Goal: Task Accomplishment & Management: Manage account settings

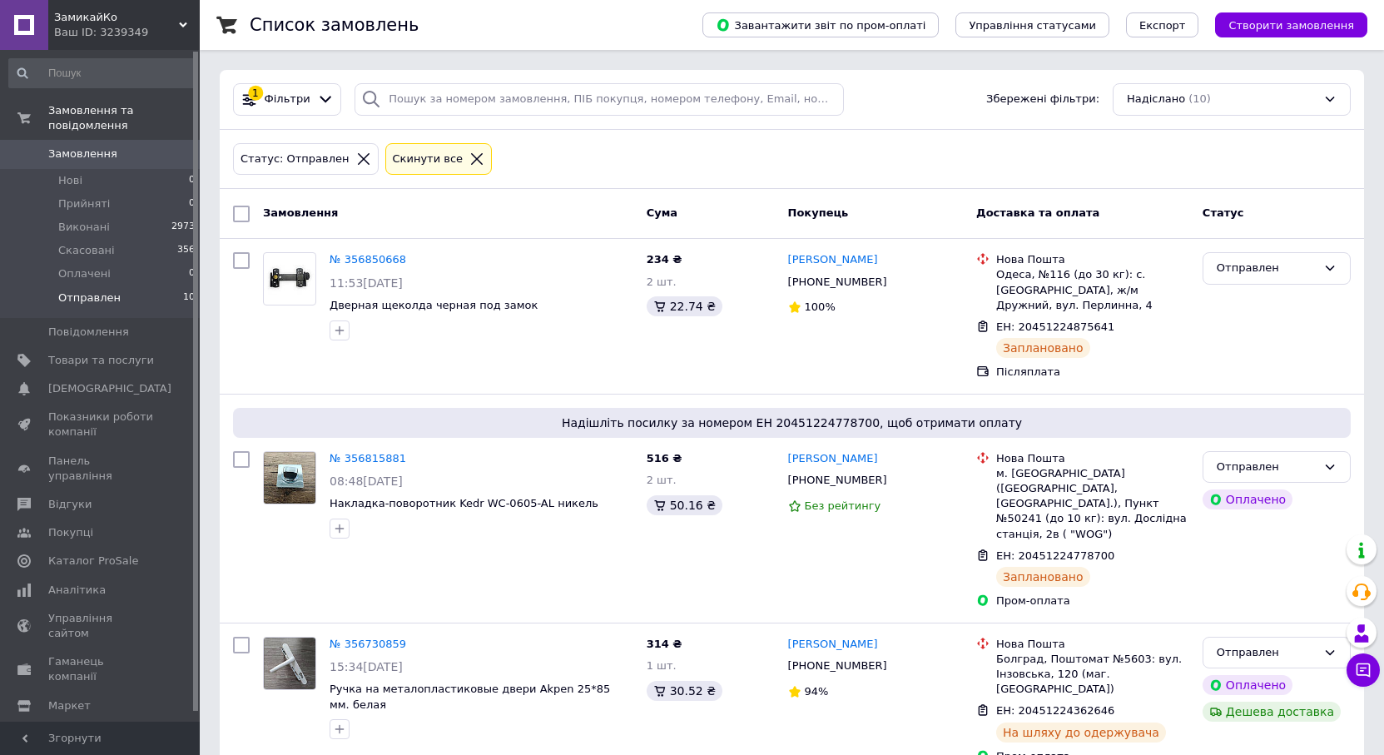
click at [102, 290] on span "Отправлен" at bounding box center [89, 297] width 62 height 15
click at [90, 290] on span "Отправлен" at bounding box center [89, 297] width 62 height 15
click at [72, 220] on span "Виконані" at bounding box center [84, 227] width 52 height 15
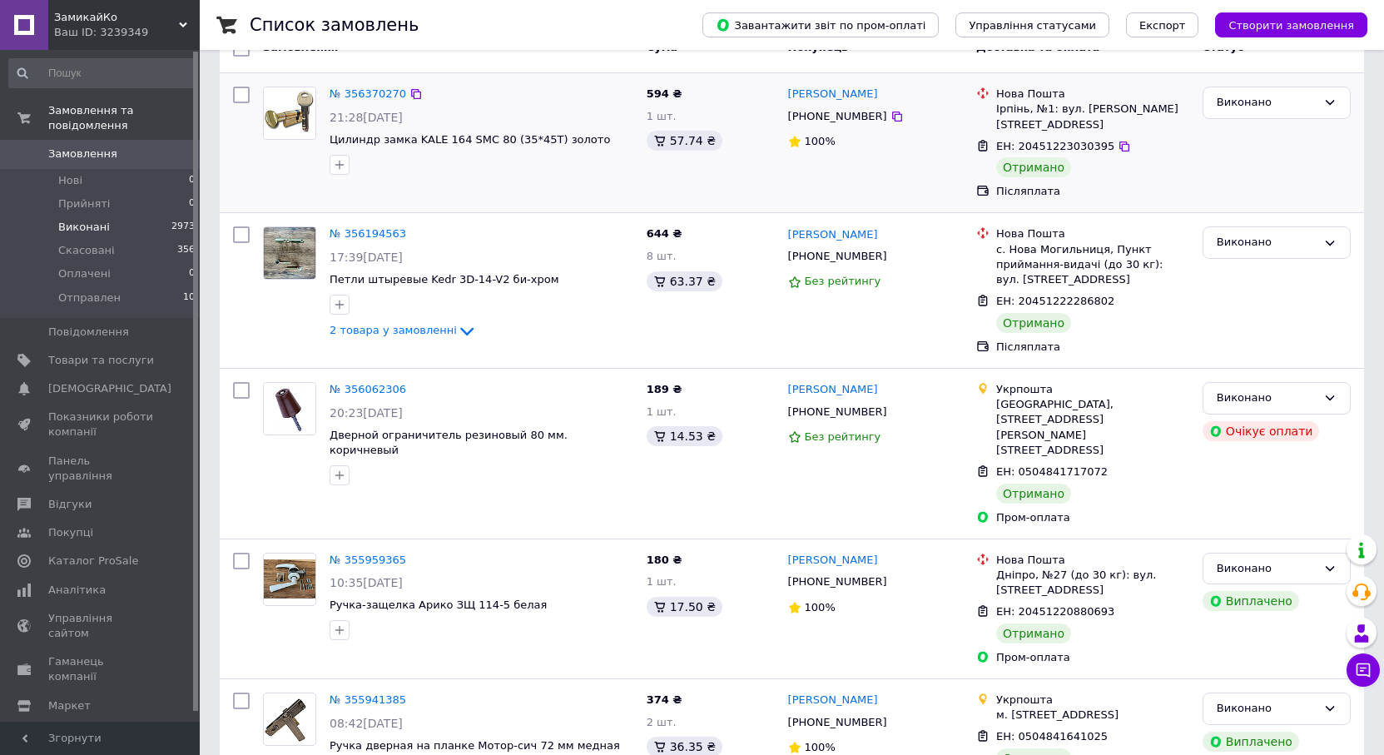
scroll to position [166, 0]
click at [82, 290] on span "Отправлен" at bounding box center [89, 297] width 62 height 15
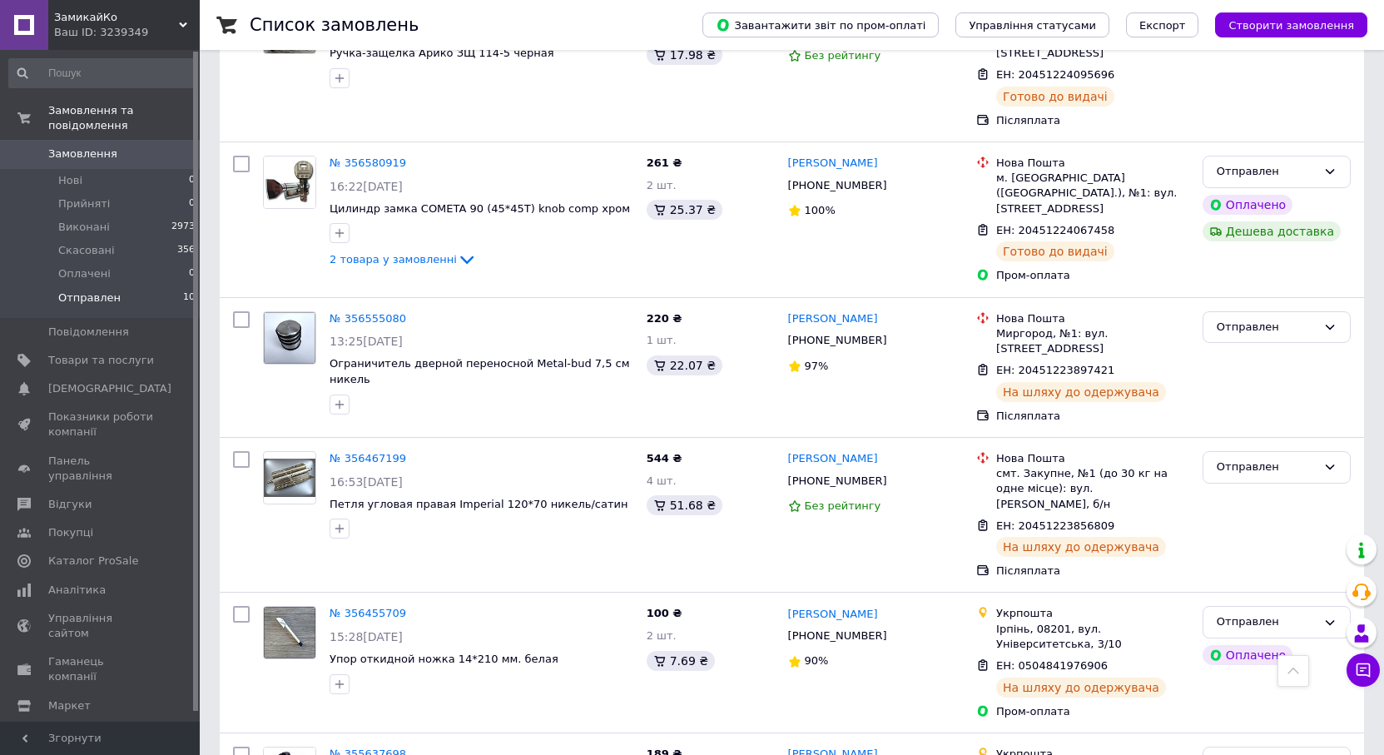
scroll to position [964, 0]
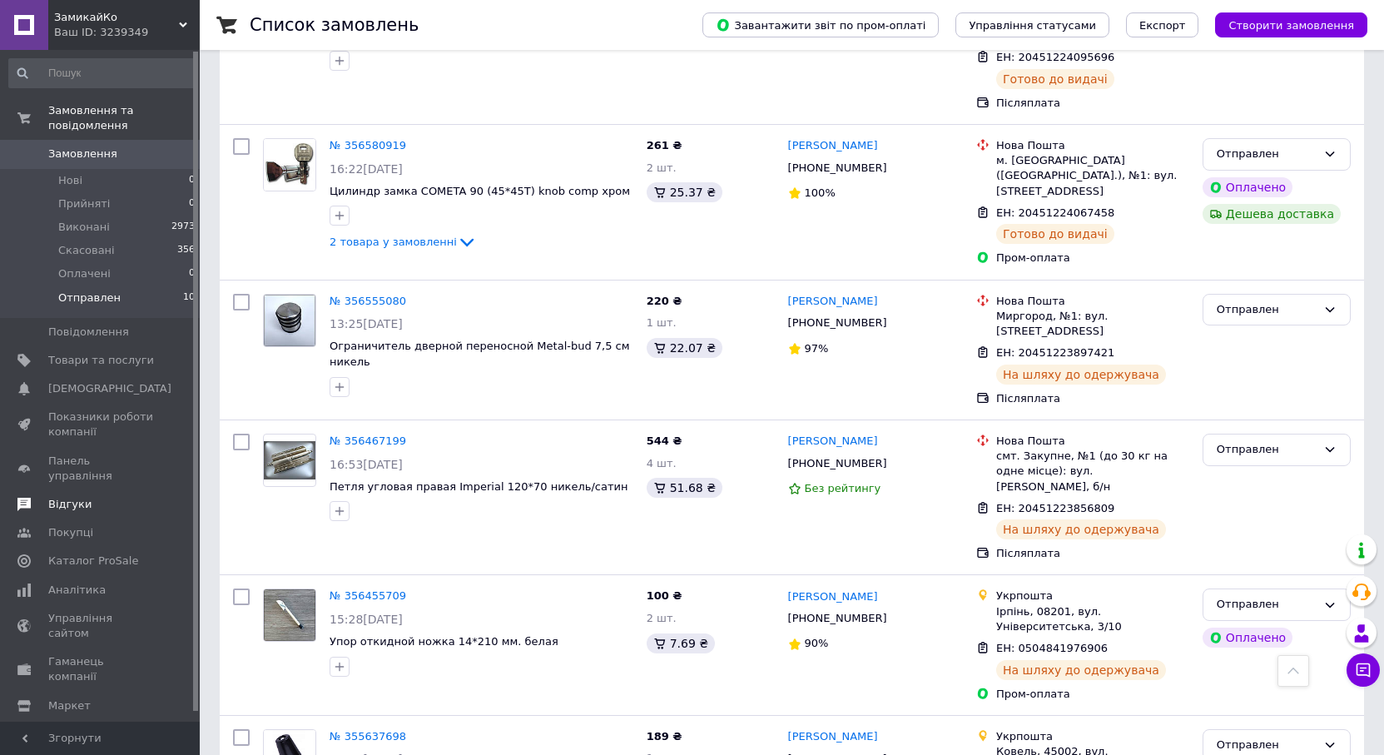
click at [53, 497] on span "Відгуки" at bounding box center [69, 504] width 43 height 15
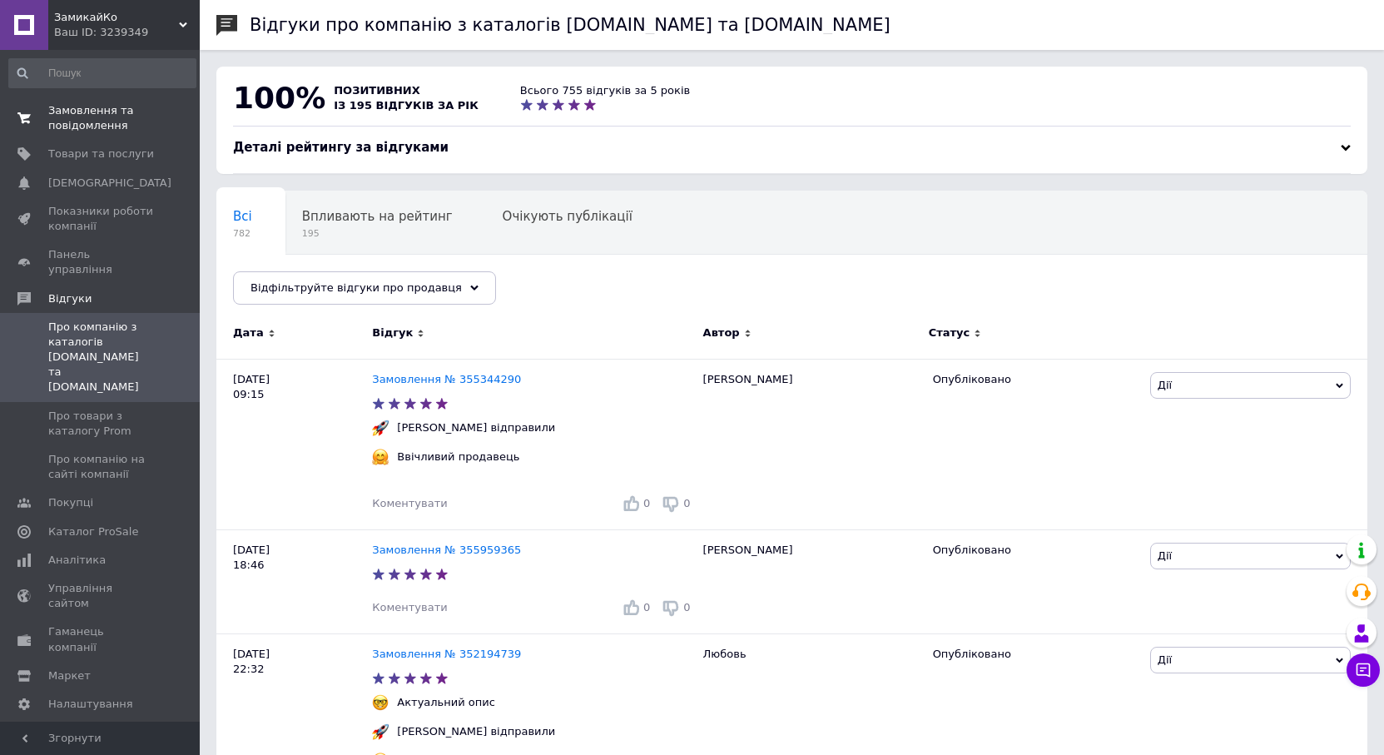
click at [46, 125] on span at bounding box center [24, 118] width 48 height 30
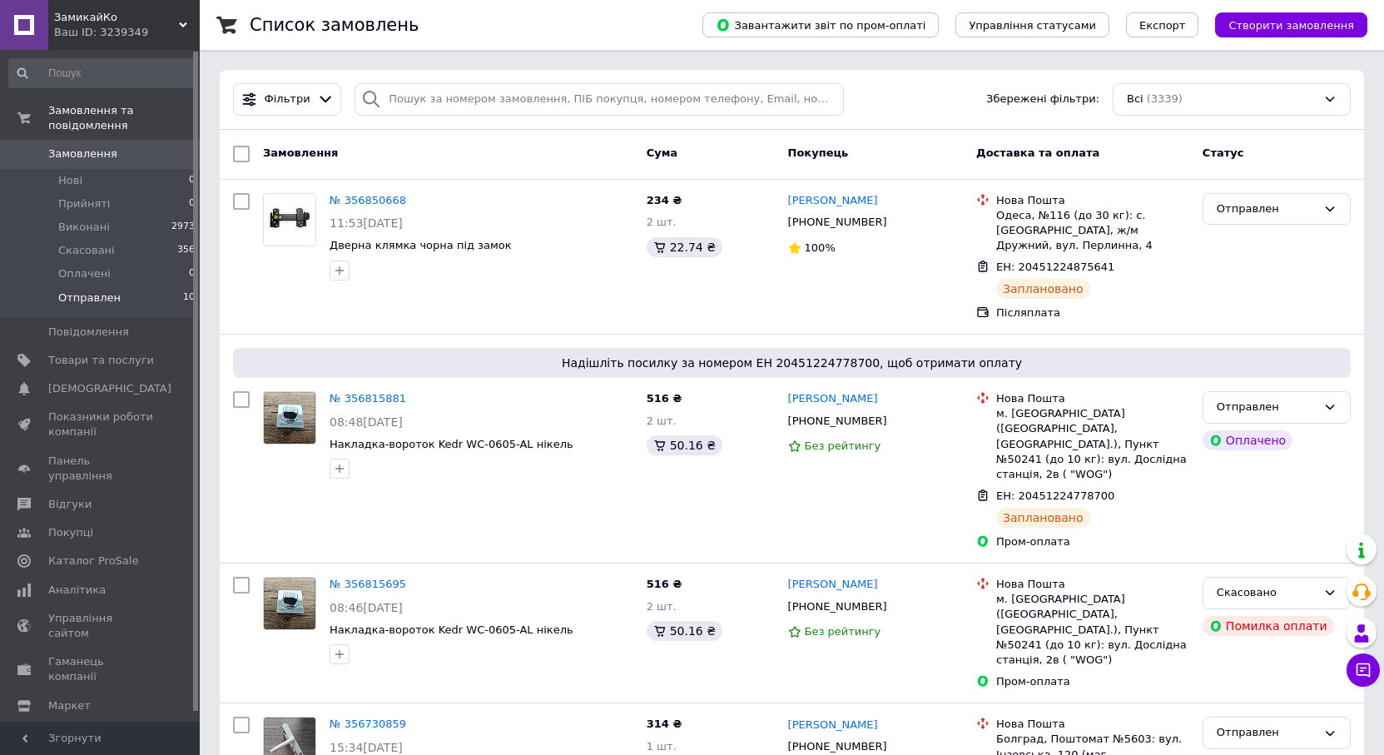
click at [87, 290] on span "Отправлен" at bounding box center [89, 297] width 62 height 15
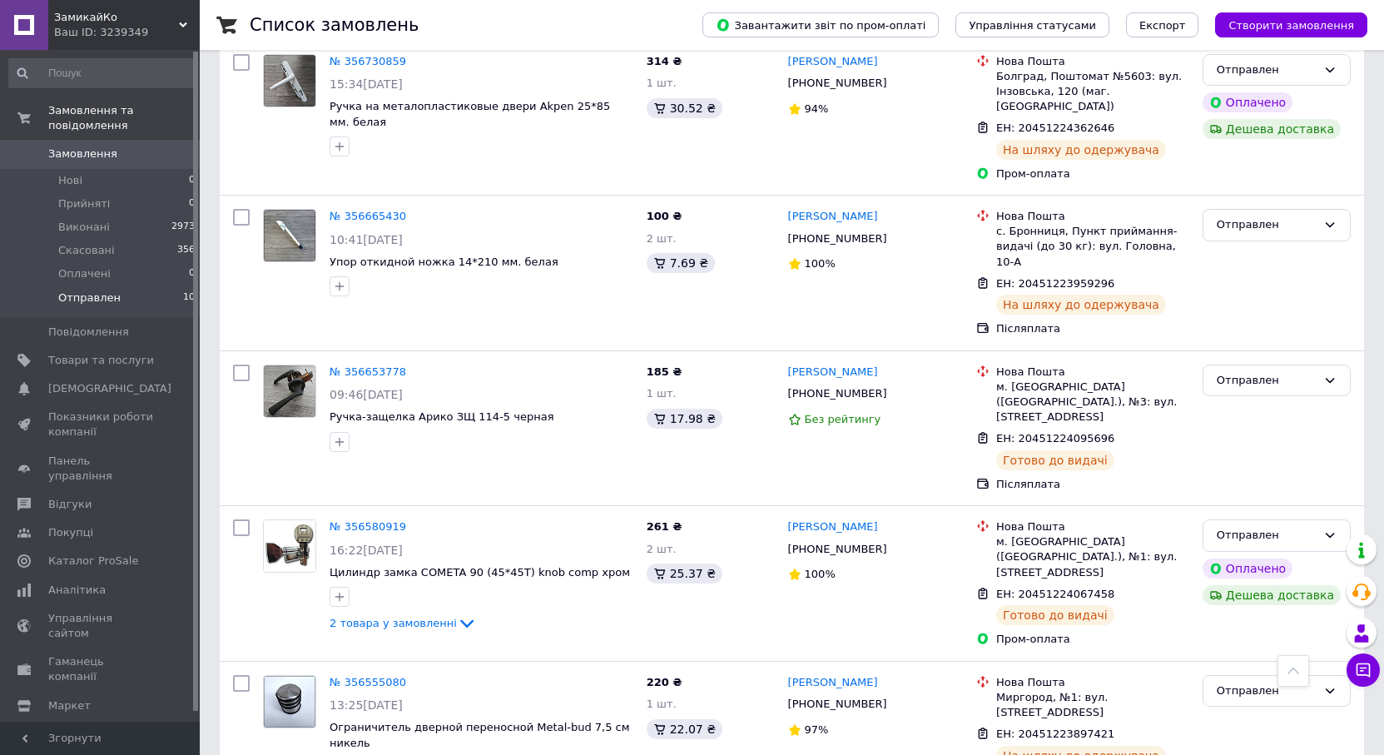
scroll to position [964, 0]
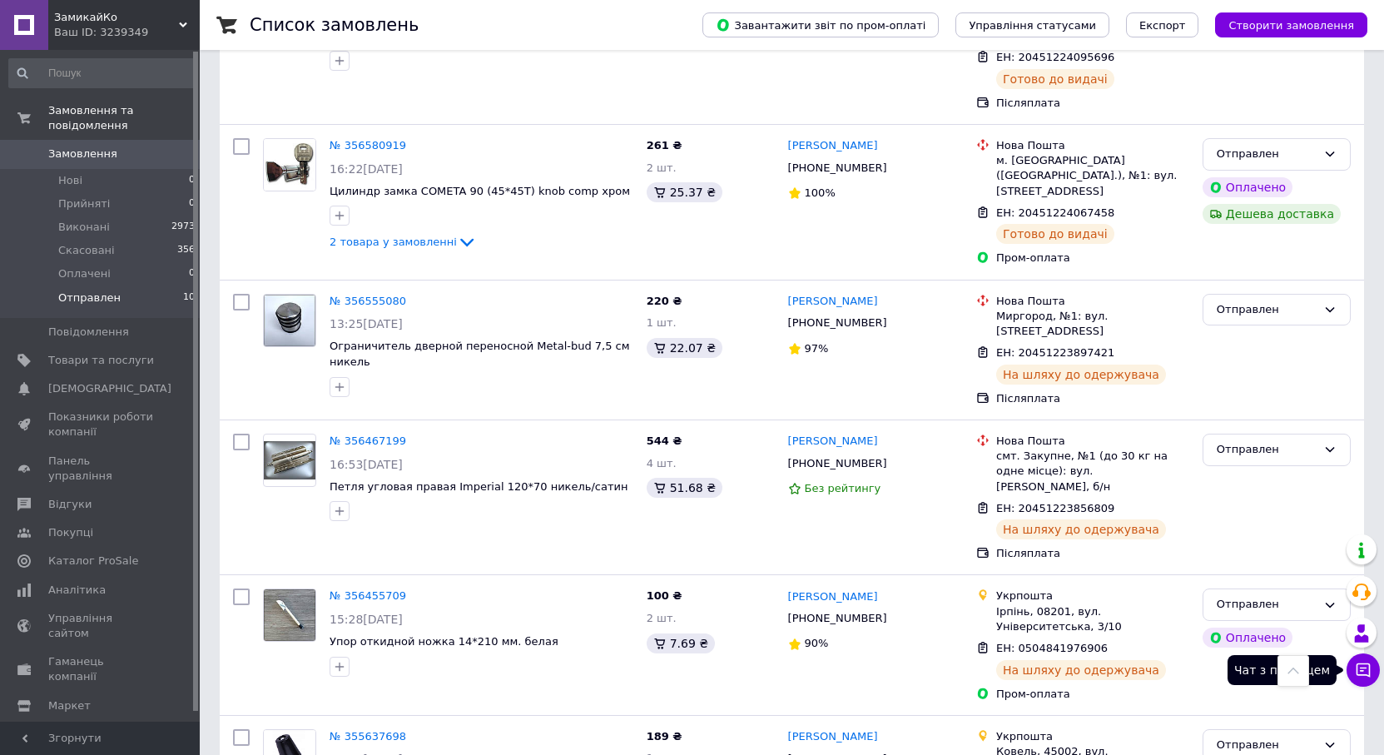
click at [1362, 676] on icon at bounding box center [1363, 670] width 17 height 17
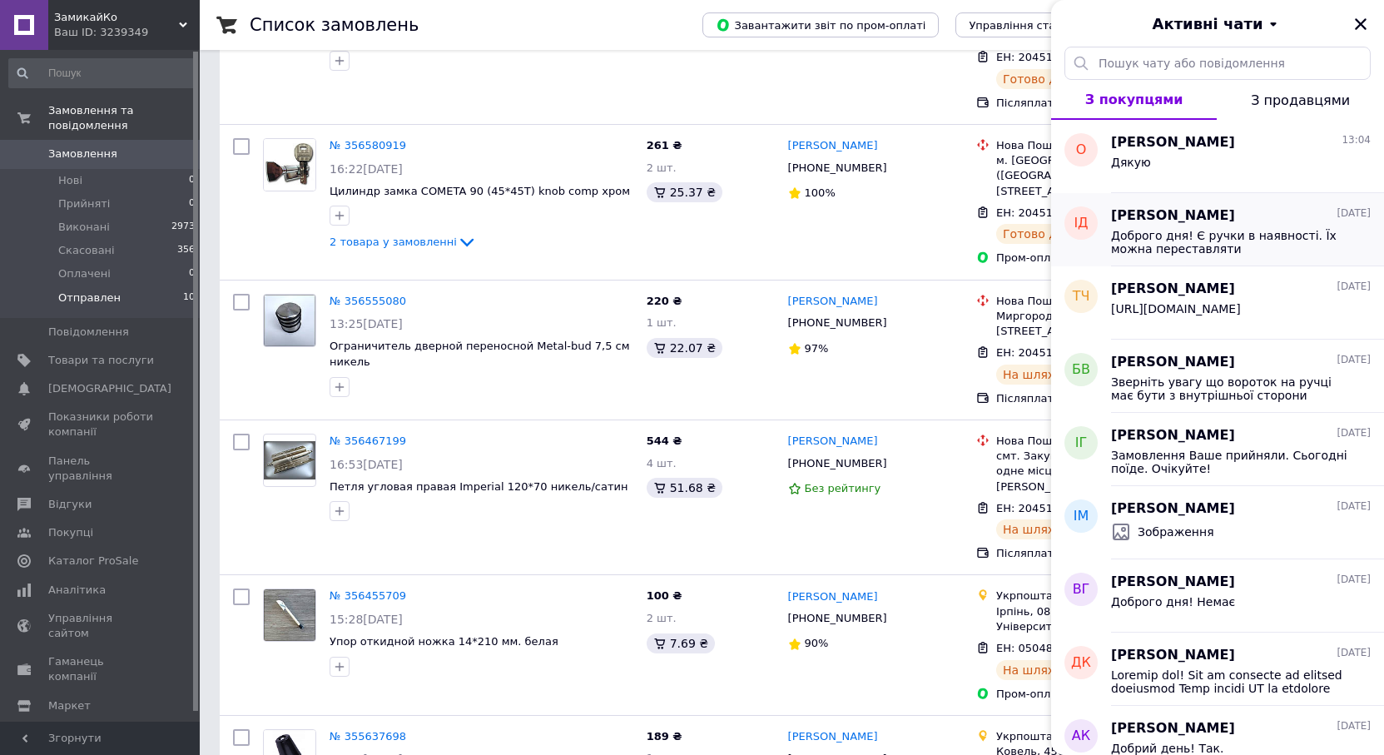
click at [1219, 252] on span "Доброго дня! Є ручки в наявності. Їх можна переставляти" at bounding box center [1229, 242] width 236 height 27
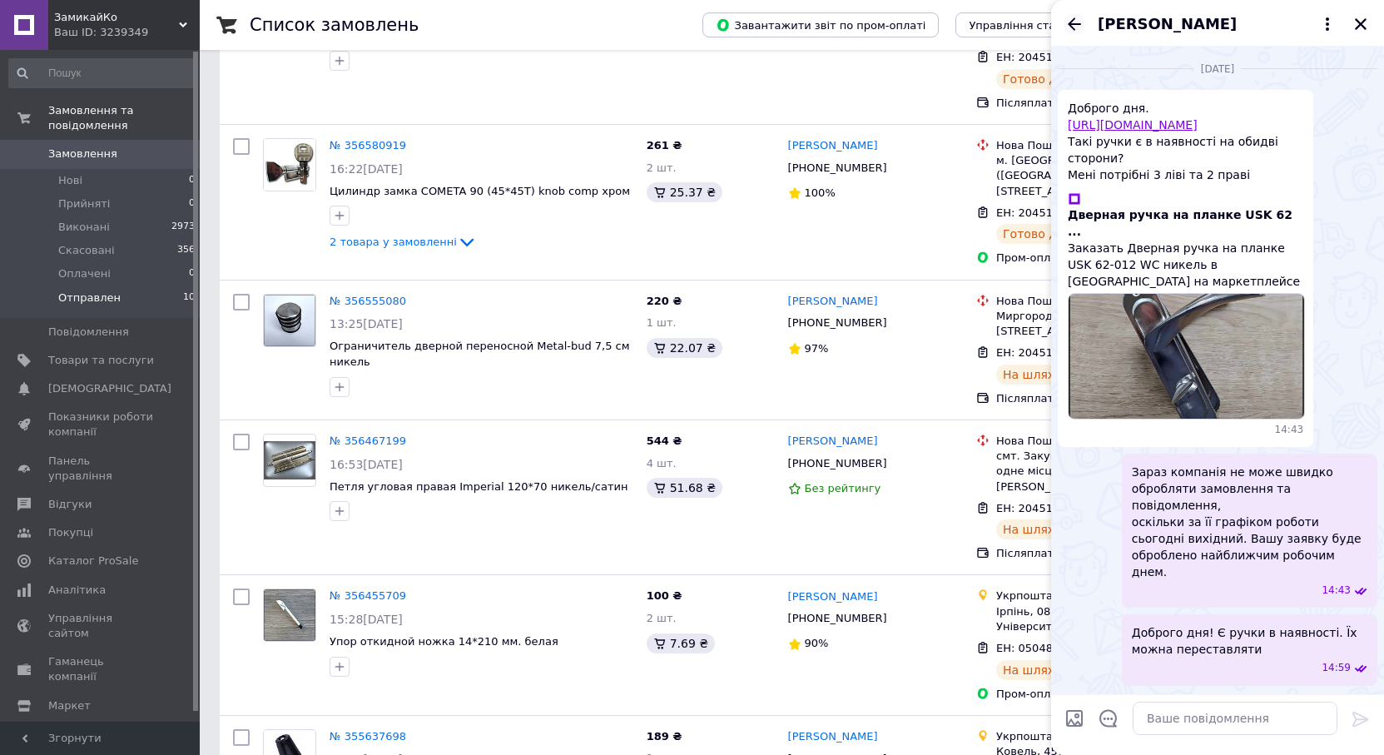
click at [1074, 22] on icon "Назад" at bounding box center [1074, 24] width 20 height 20
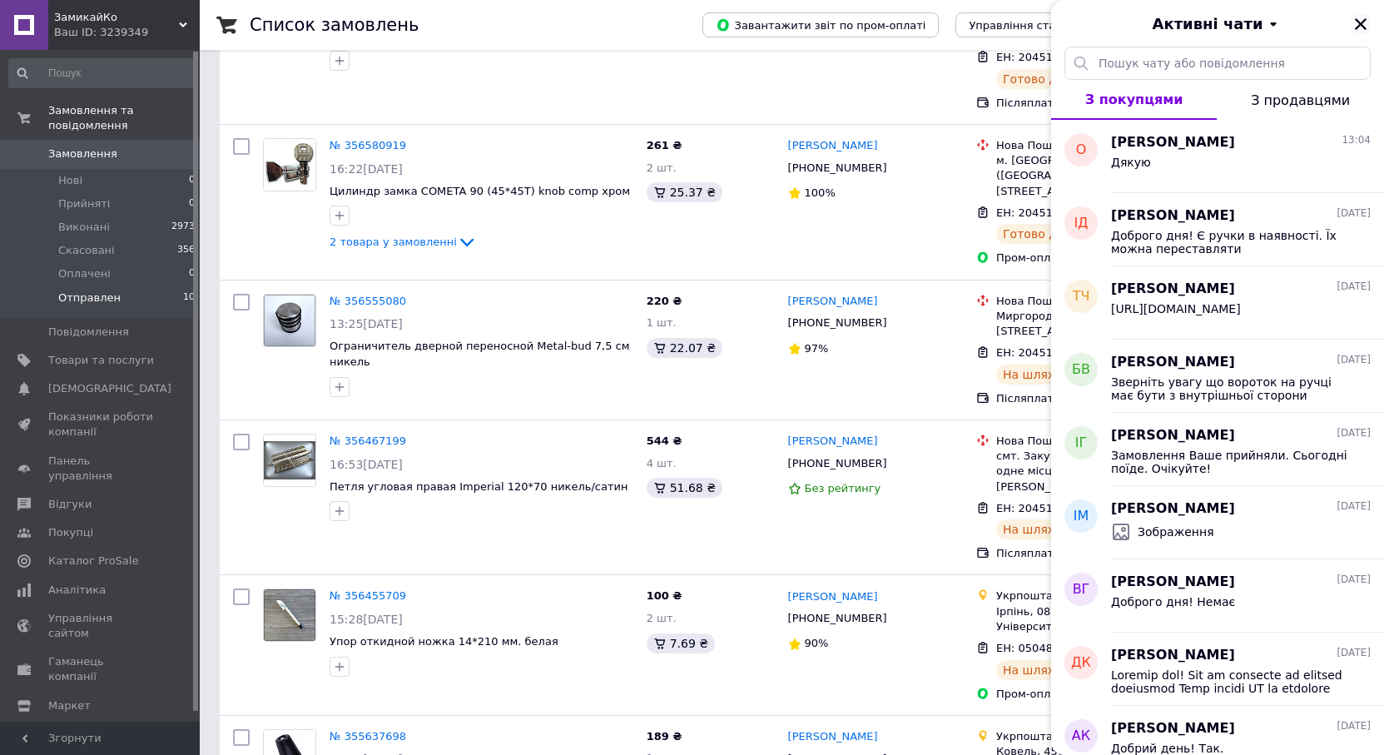
click at [1356, 24] on icon "Закрити" at bounding box center [1360, 24] width 15 height 15
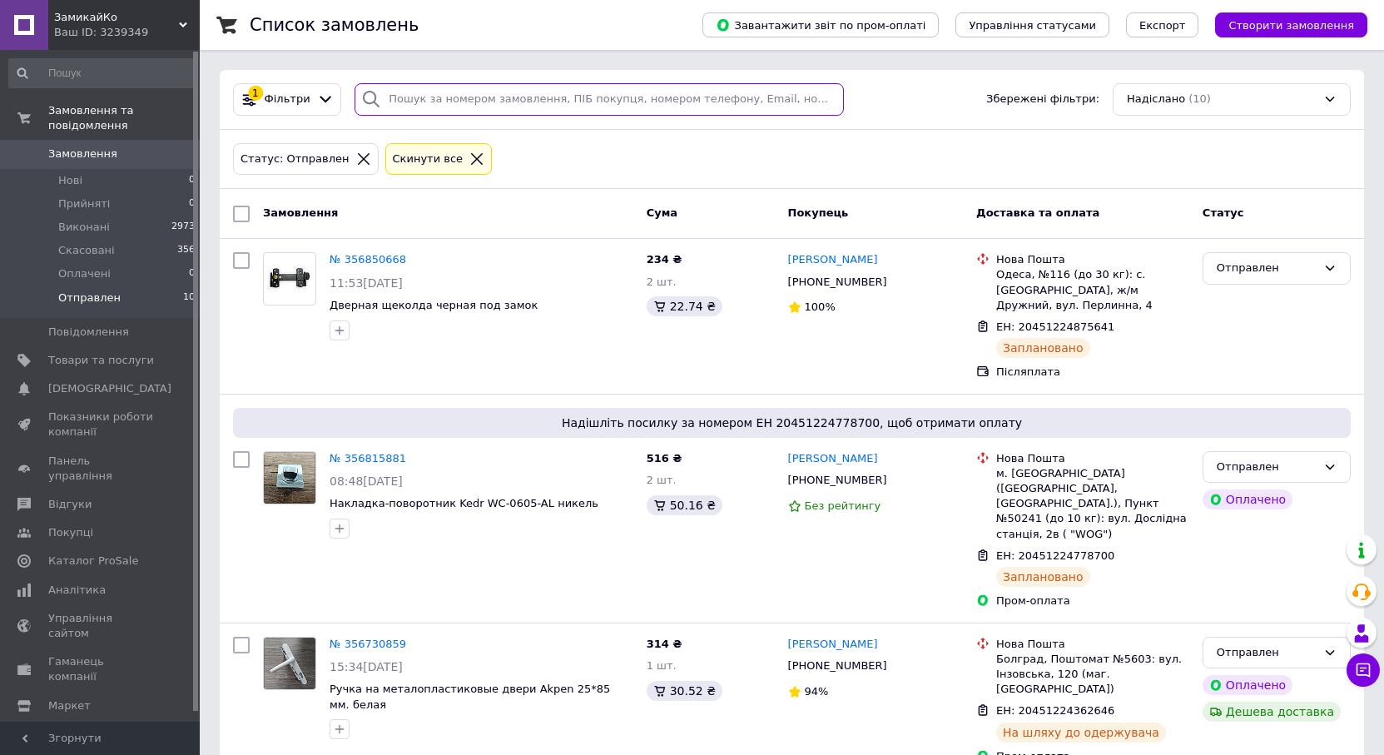
click at [410, 103] on input "search" at bounding box center [598, 99] width 489 height 32
paste input "[PHONE_NUMBER]"
type input "[PHONE_NUMBER]"
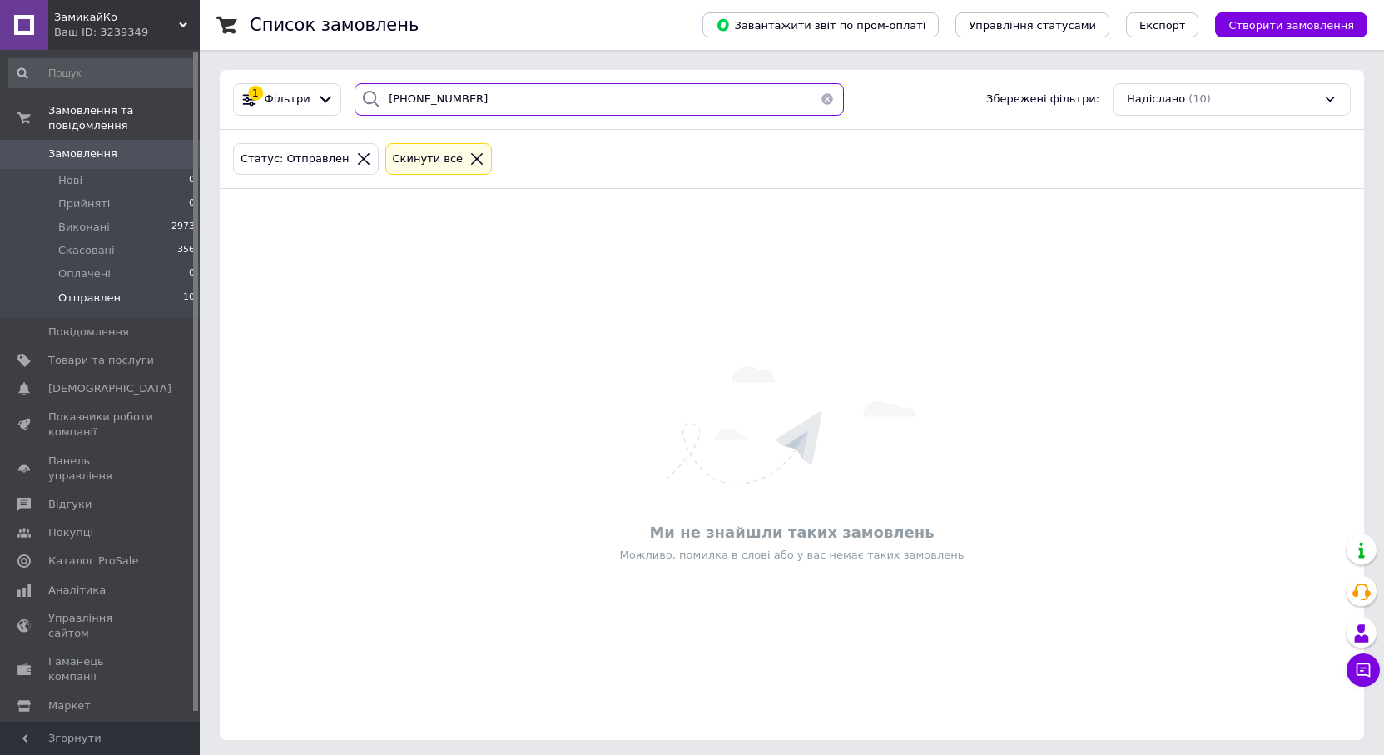
drag, startPoint x: 442, startPoint y: 97, endPoint x: 375, endPoint y: 102, distance: 66.7
click at [375, 102] on div "[PHONE_NUMBER]" at bounding box center [598, 99] width 489 height 32
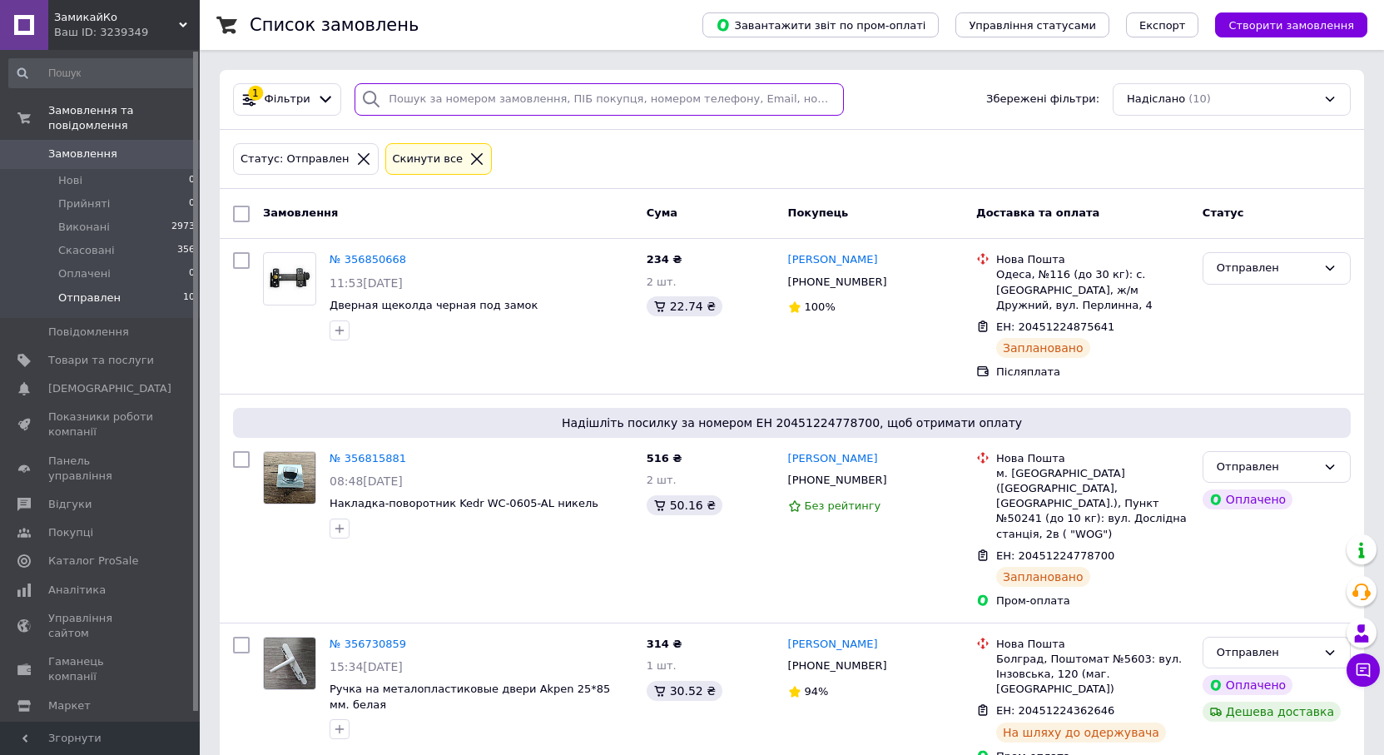
paste input "[PERSON_NAME]"
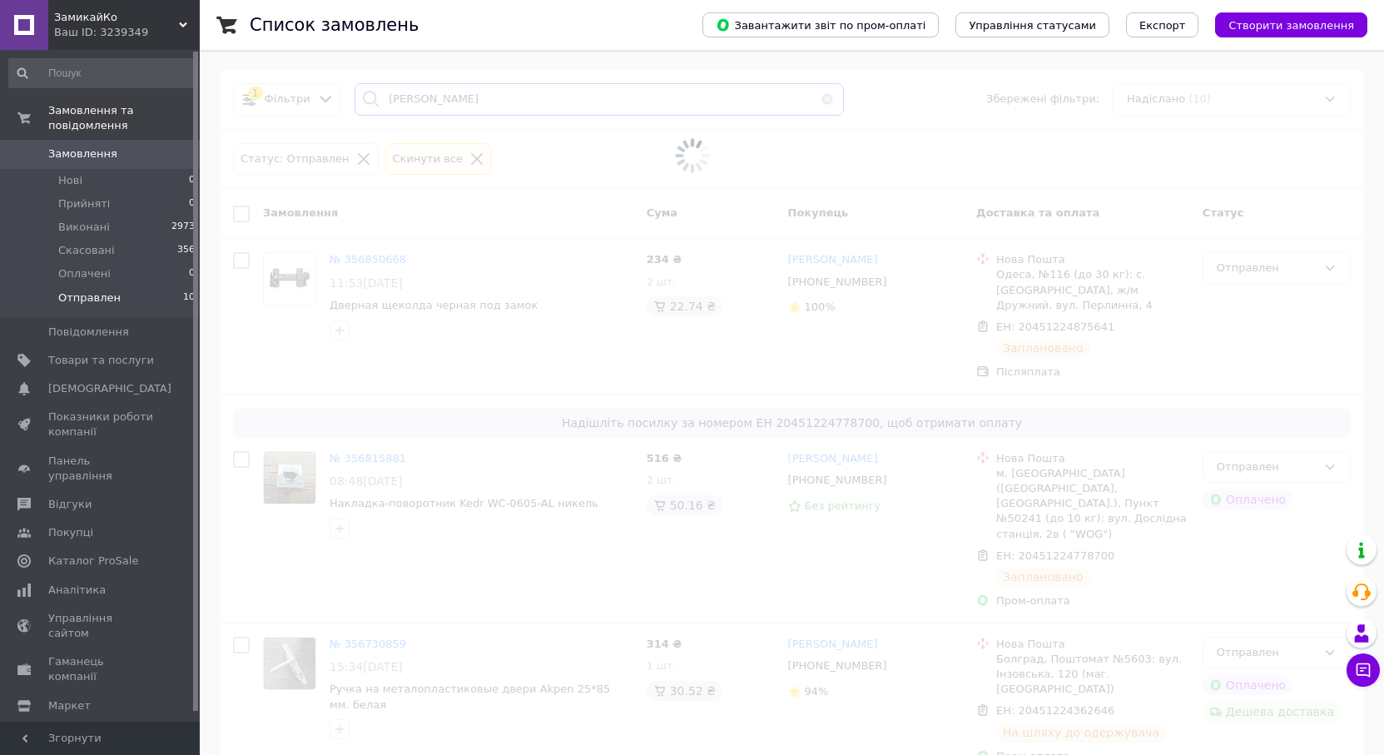
type input "[PERSON_NAME]"
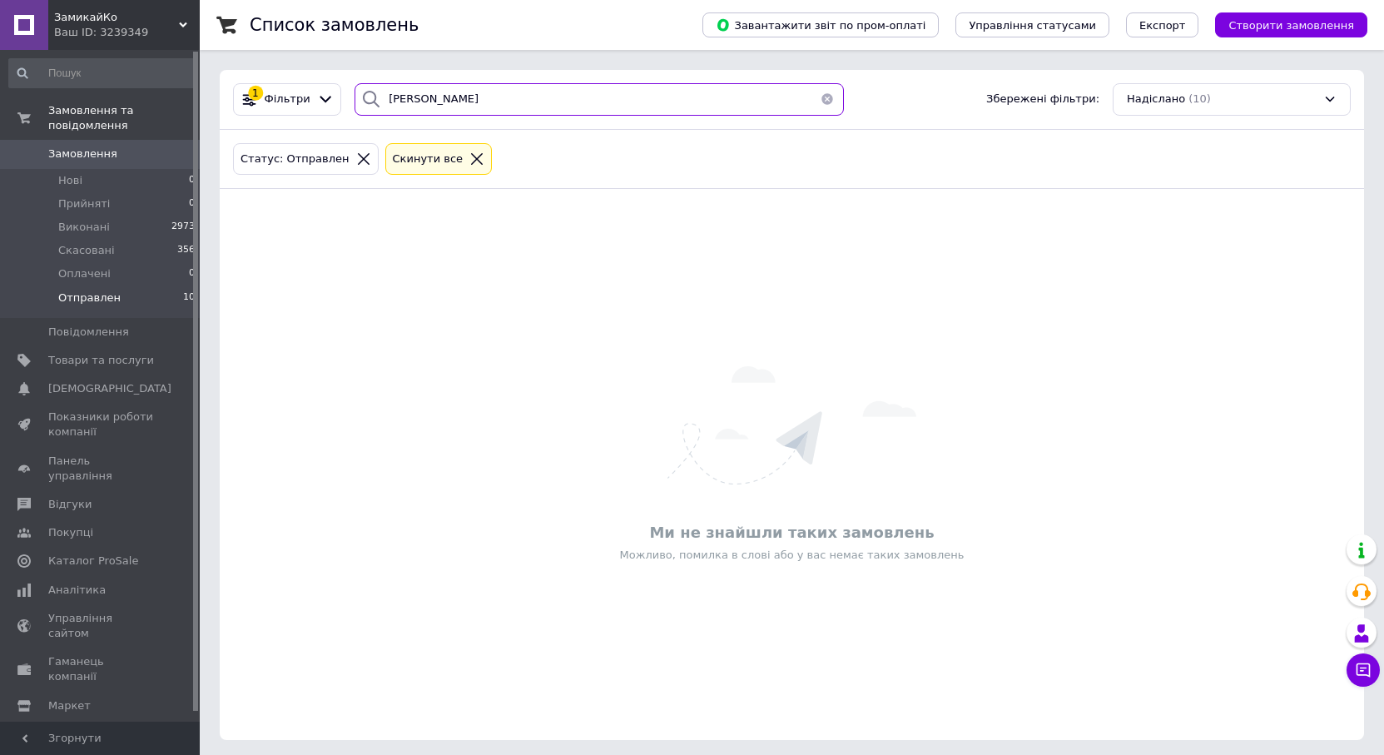
drag, startPoint x: 489, startPoint y: 97, endPoint x: 365, endPoint y: 92, distance: 124.1
click at [365, 92] on div "[PERSON_NAME]" at bounding box center [598, 99] width 489 height 32
